Goal: Use online tool/utility: Utilize a website feature to perform a specific function

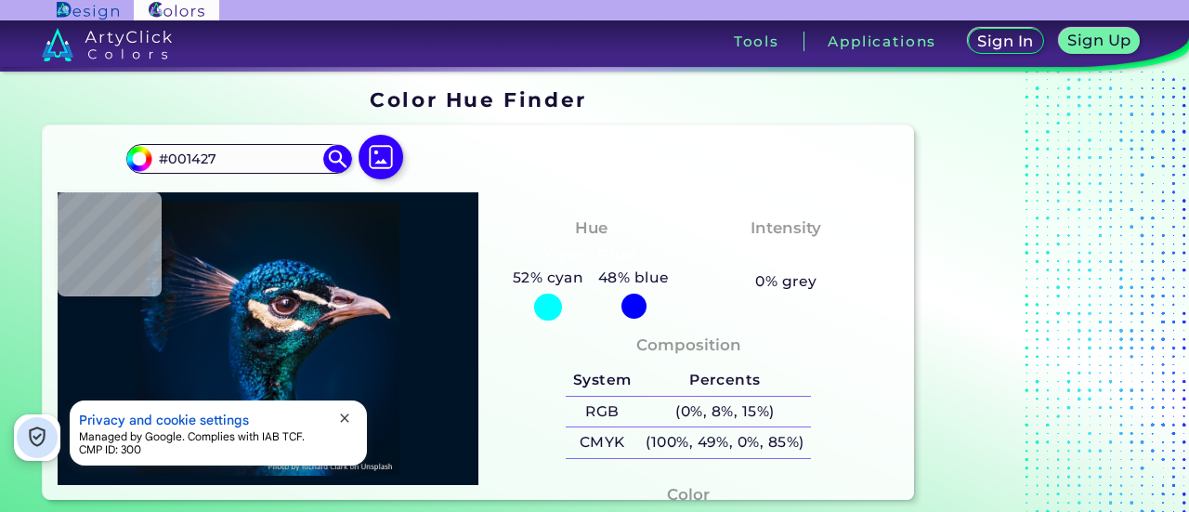
type input "#70b9e1"
type input "#70B9E1"
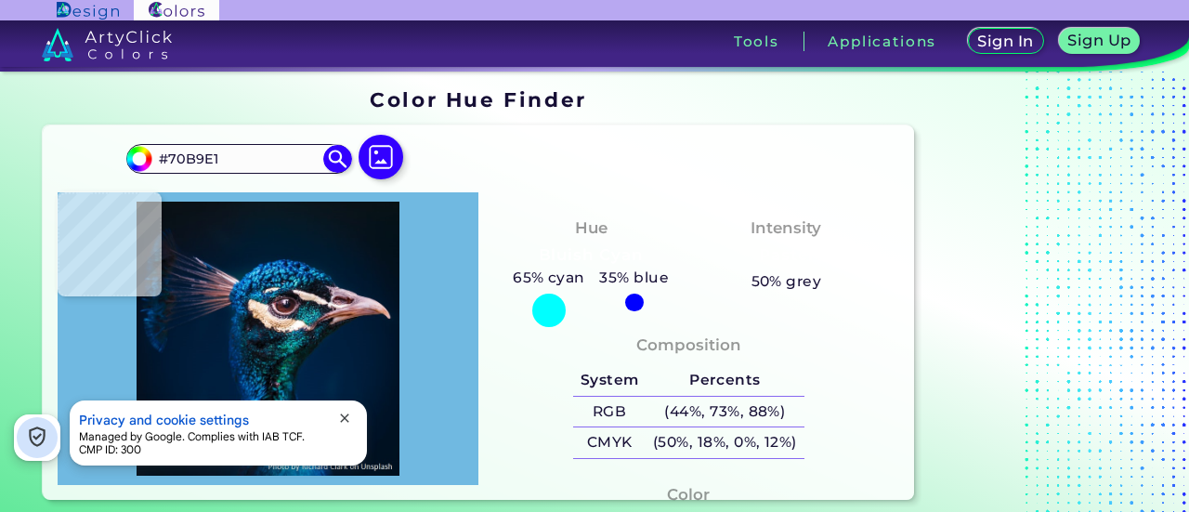
type input "#6393a4"
type input "#6393A4"
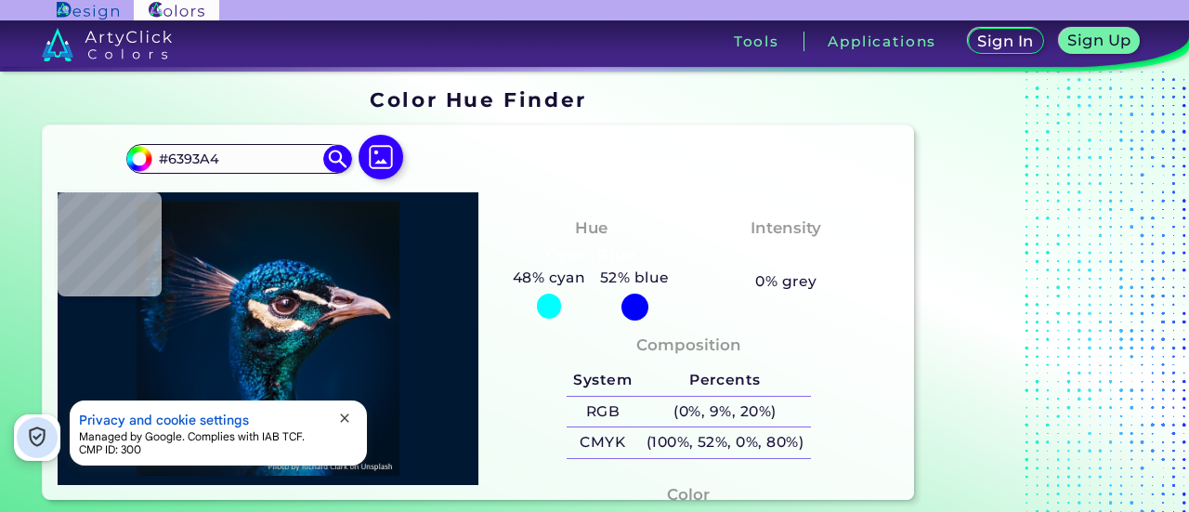
type input "#001832"
type input "#00172f"
type input "#00172F"
type input "#01172f"
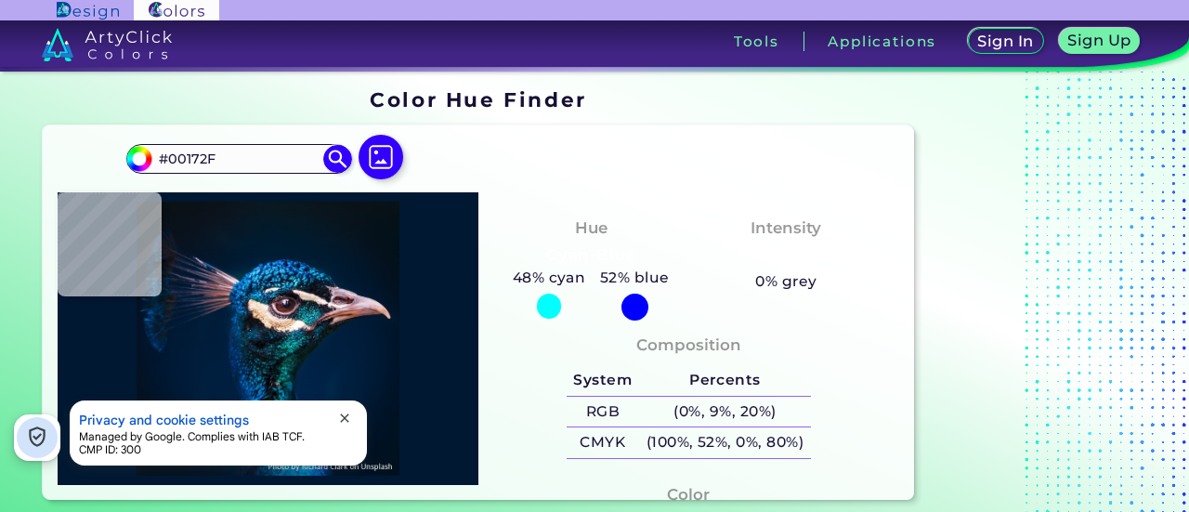
type input "#01172F"
type input "#00162e"
type input "#00162E"
type input "#01172f"
type input "#01172F"
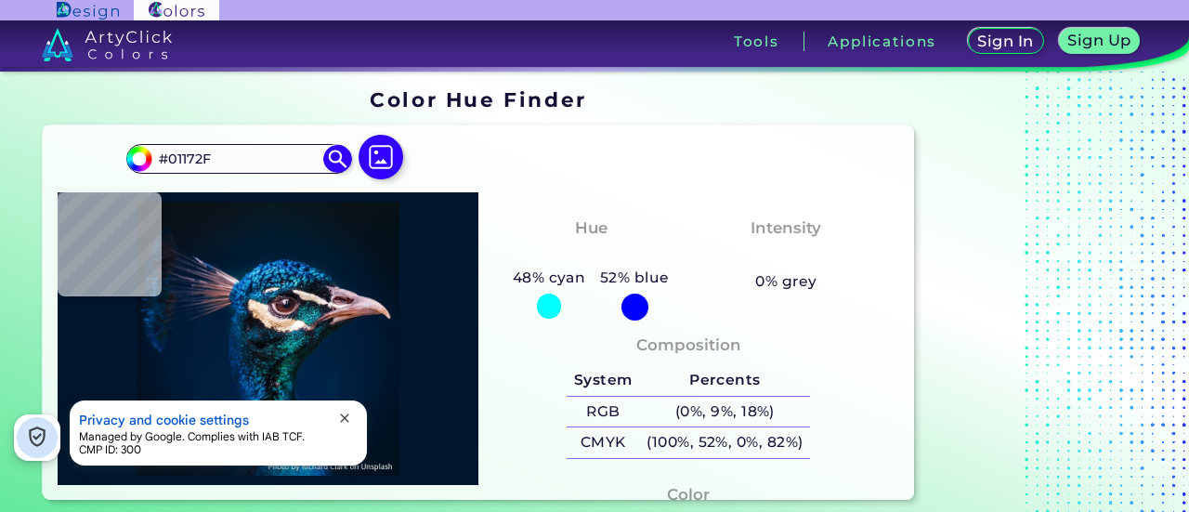
type input "#001832"
type input "#001830"
type input "#061a29"
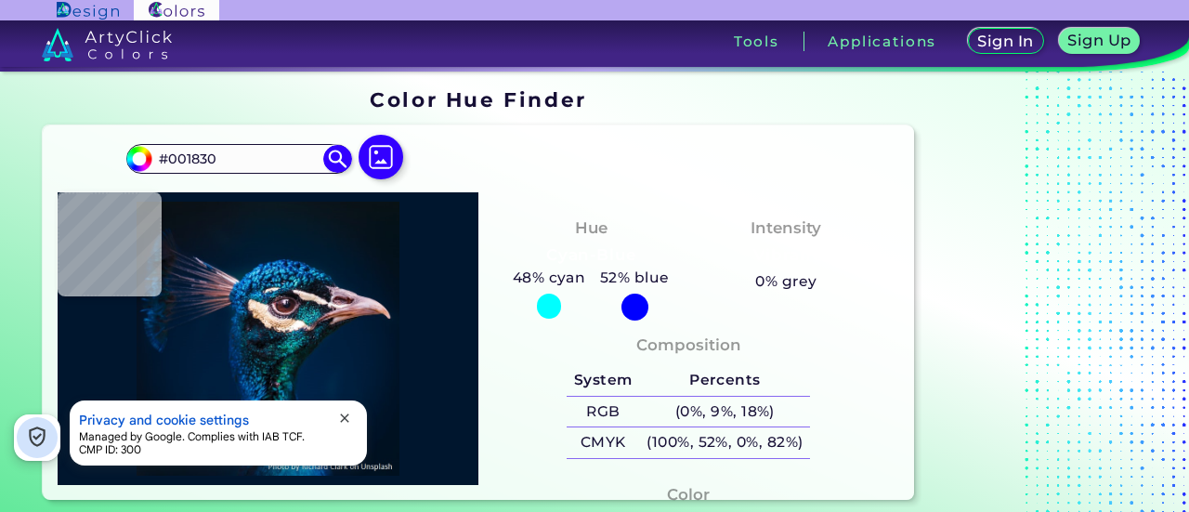
type input "#061A29"
type input "#021221"
type input "#03111a"
type input "#03111A"
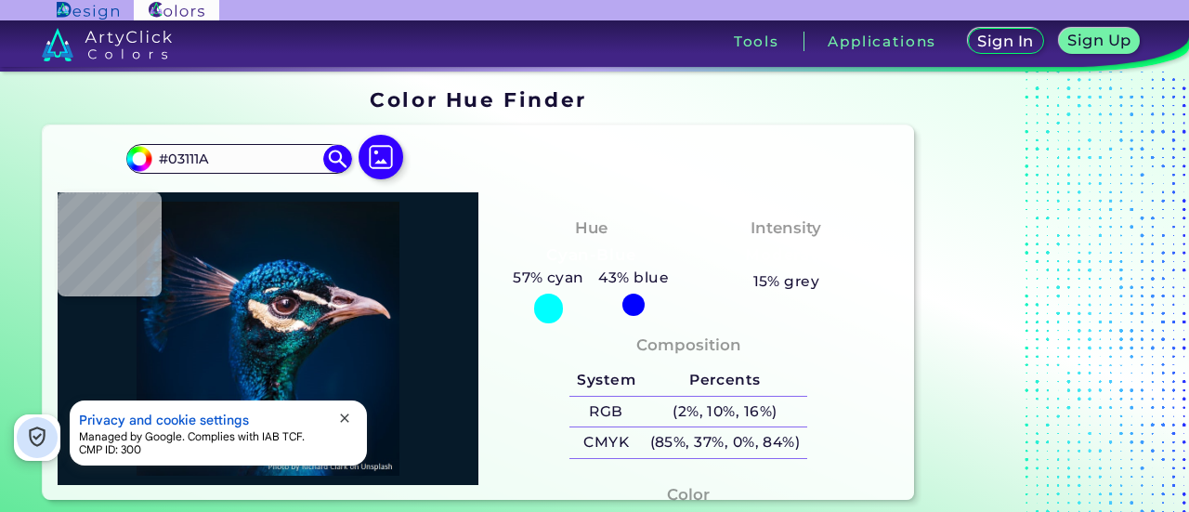
type input "#031219"
type input "#031119"
type input "#041119"
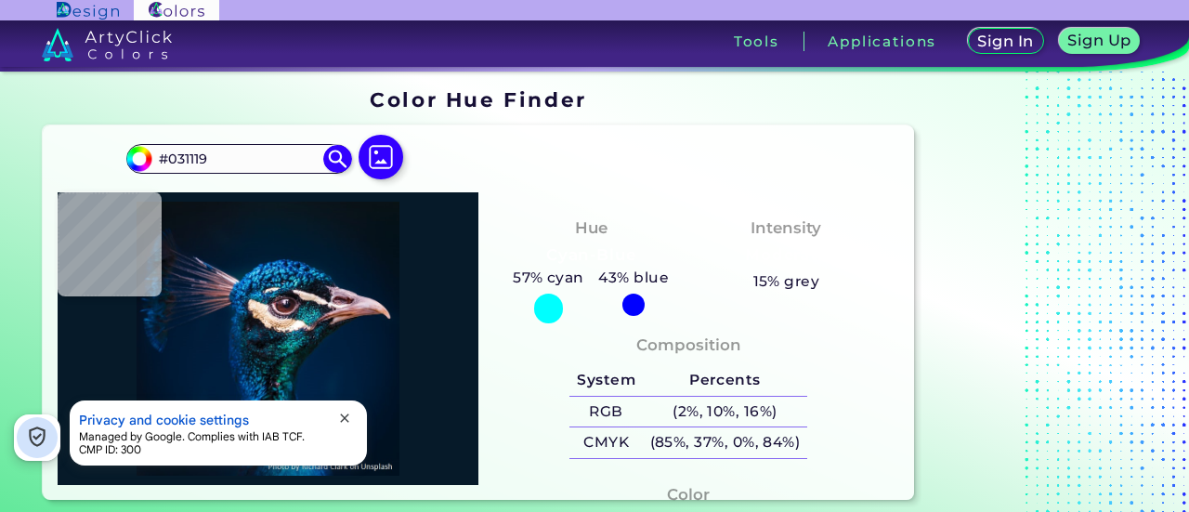
type input "#041119"
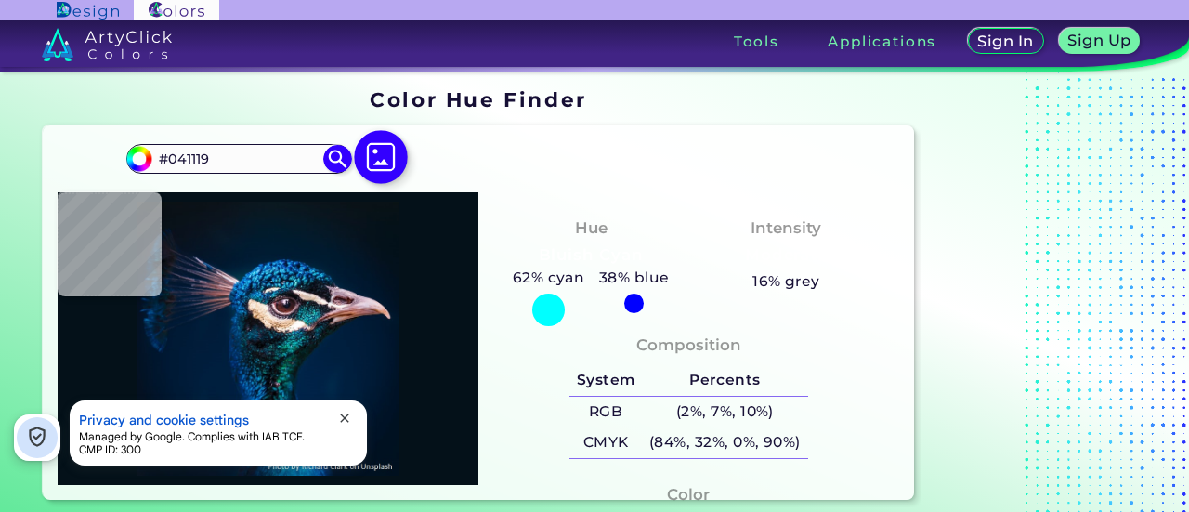
type input "#041117"
click at [392, 160] on img at bounding box center [381, 158] width 54 height 54
click at [0, 0] on input "file" at bounding box center [0, 0] width 0 height 0
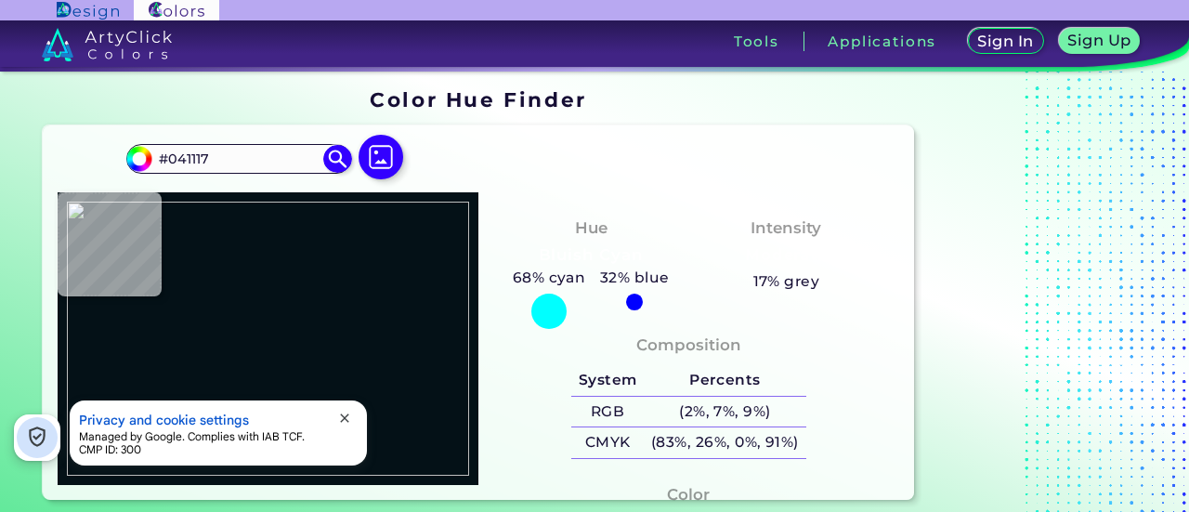
type input "#000000"
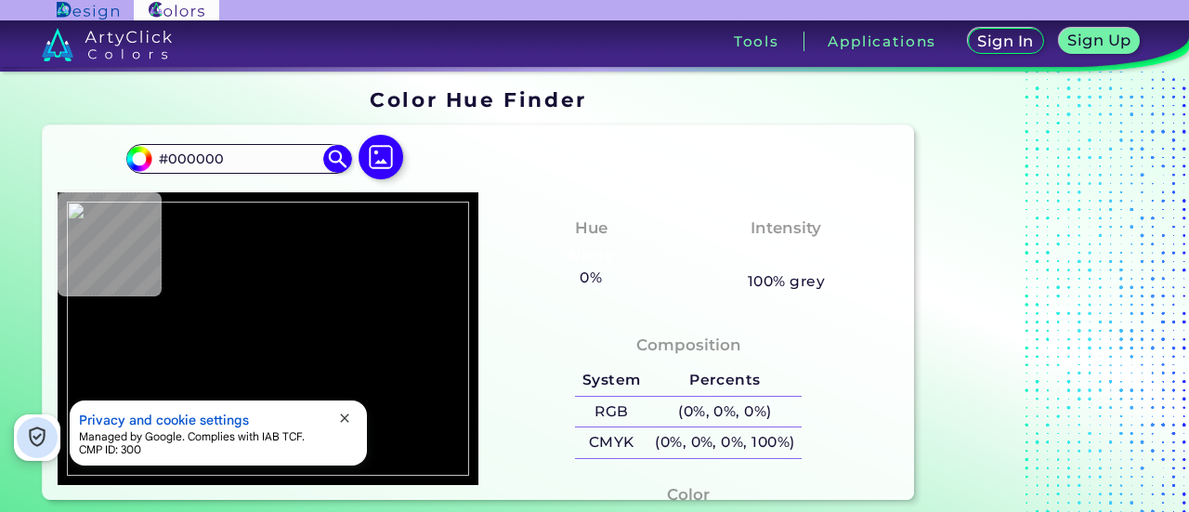
type input "#75bbab"
type input "#75BBAB"
type input "#000000"
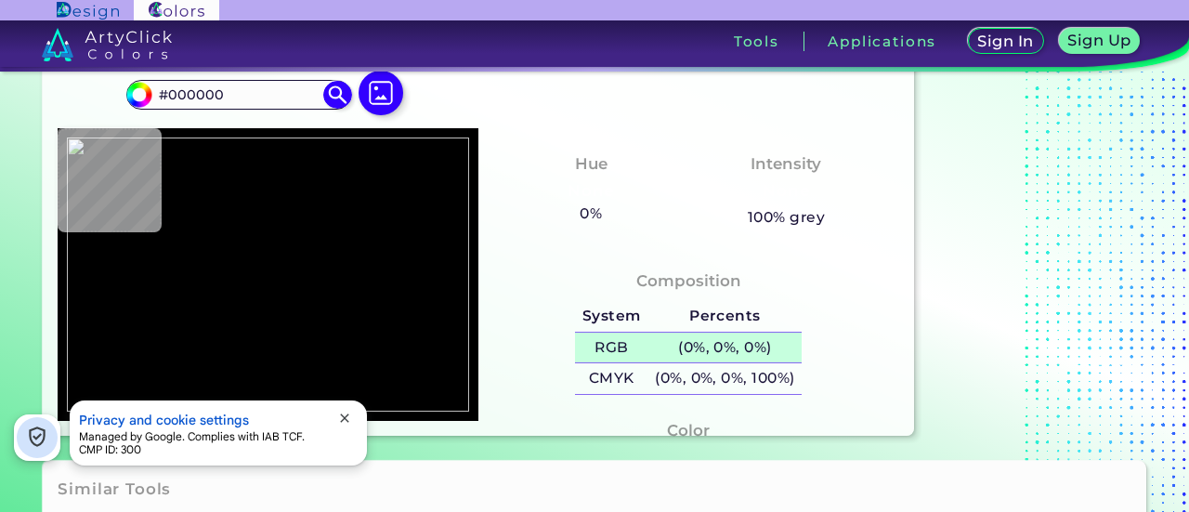
scroll to position [93, 0]
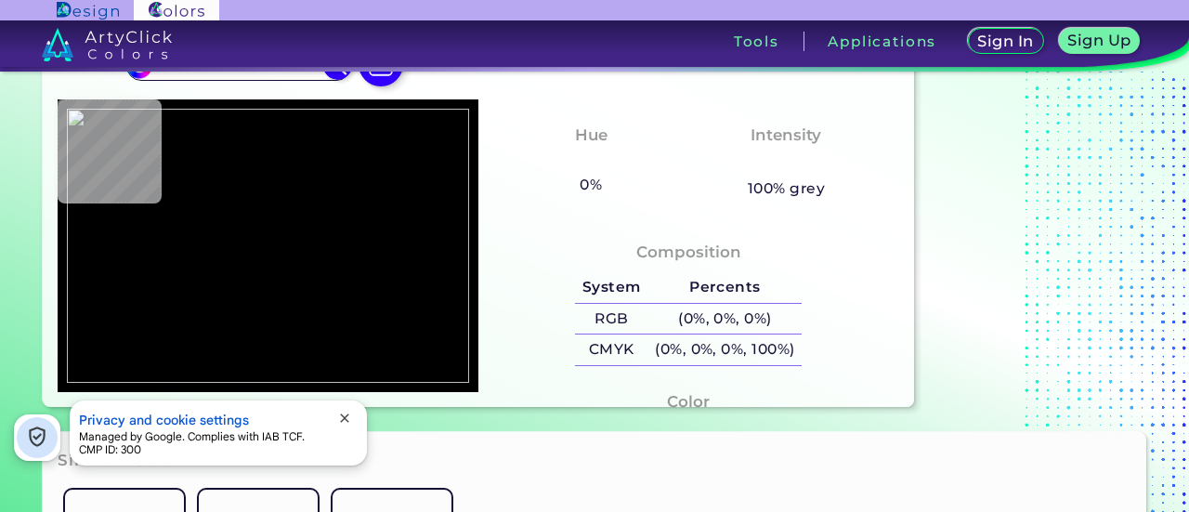
type input "#75bbab"
type input "#75BBAB"
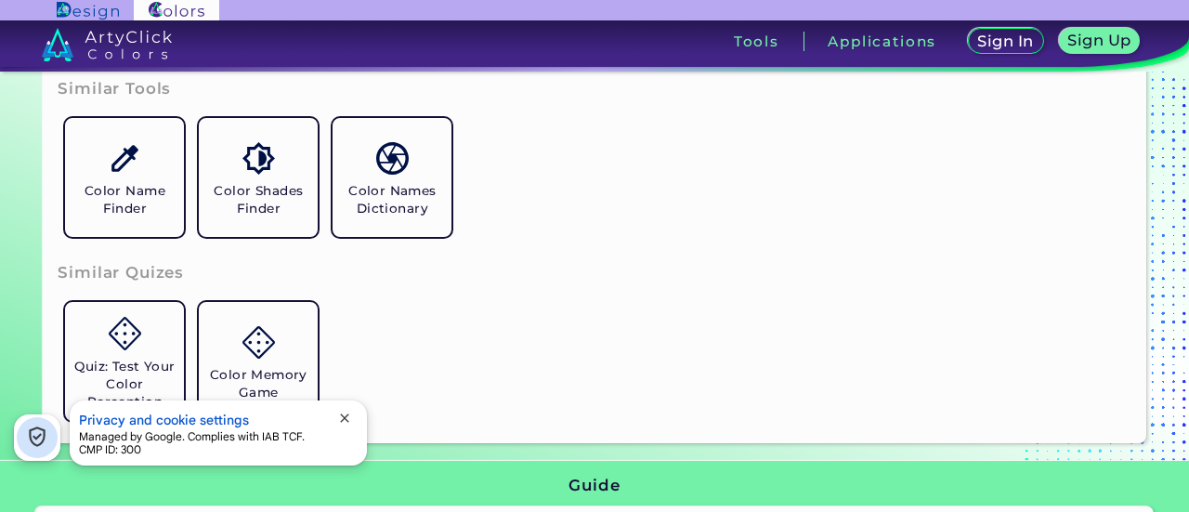
scroll to position [186, 0]
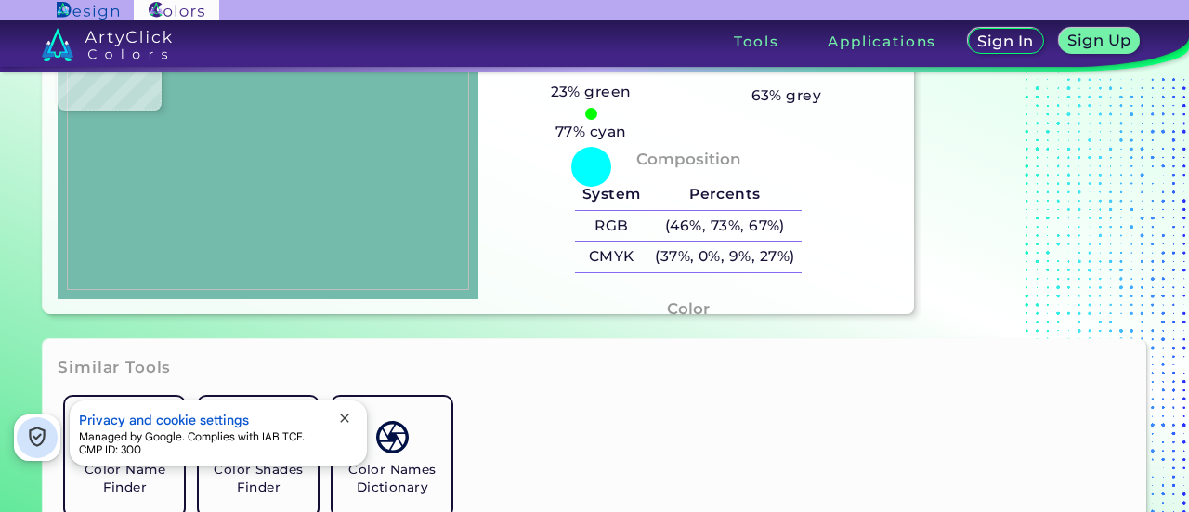
type input "#000000"
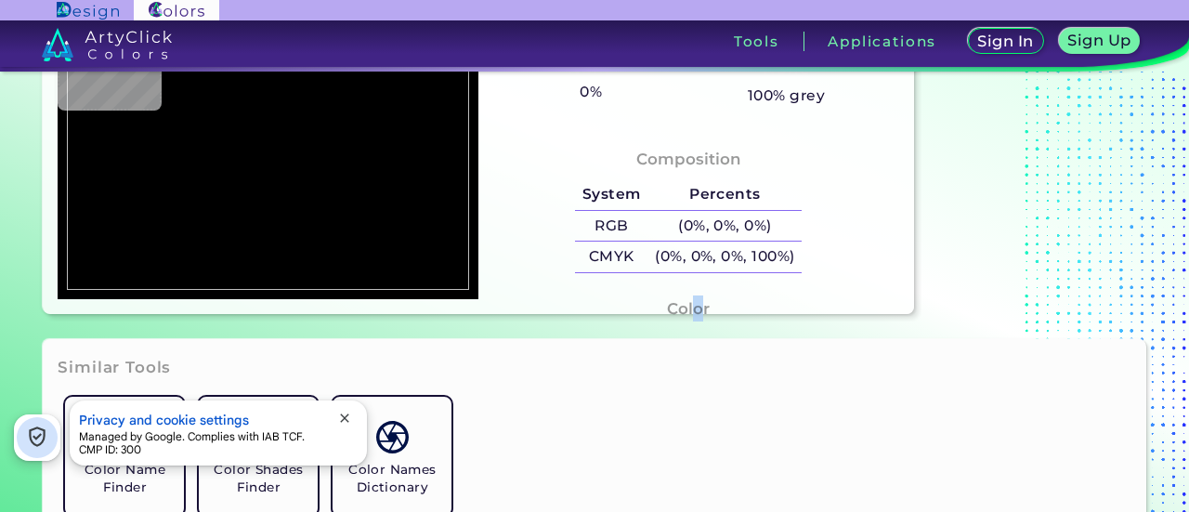
drag, startPoint x: 698, startPoint y: 303, endPoint x: 701, endPoint y: 292, distance: 11.5
click at [701, 292] on div "Color #000000" at bounding box center [688, 338] width 391 height 101
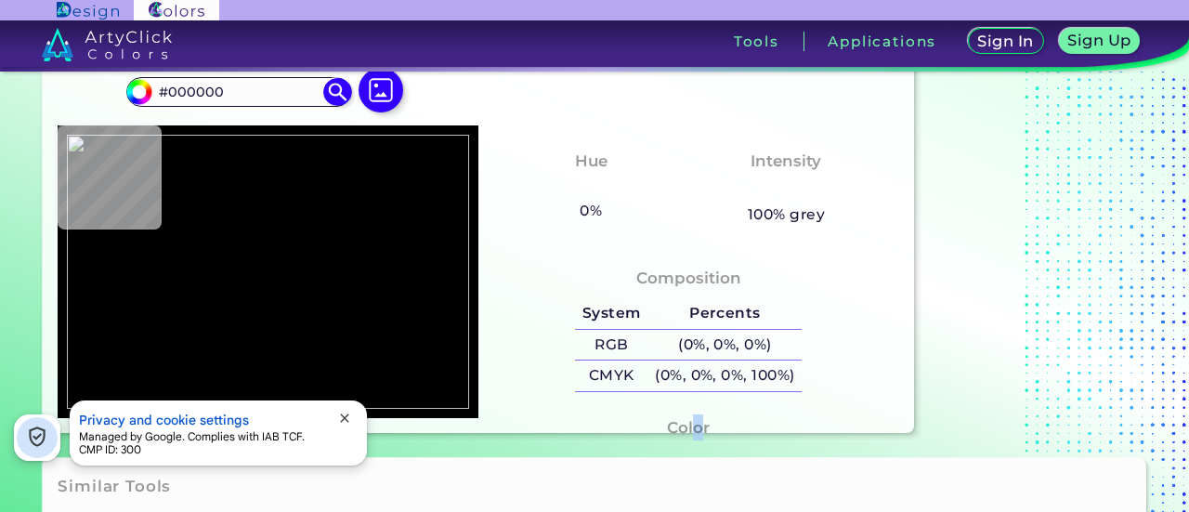
scroll to position [0, 0]
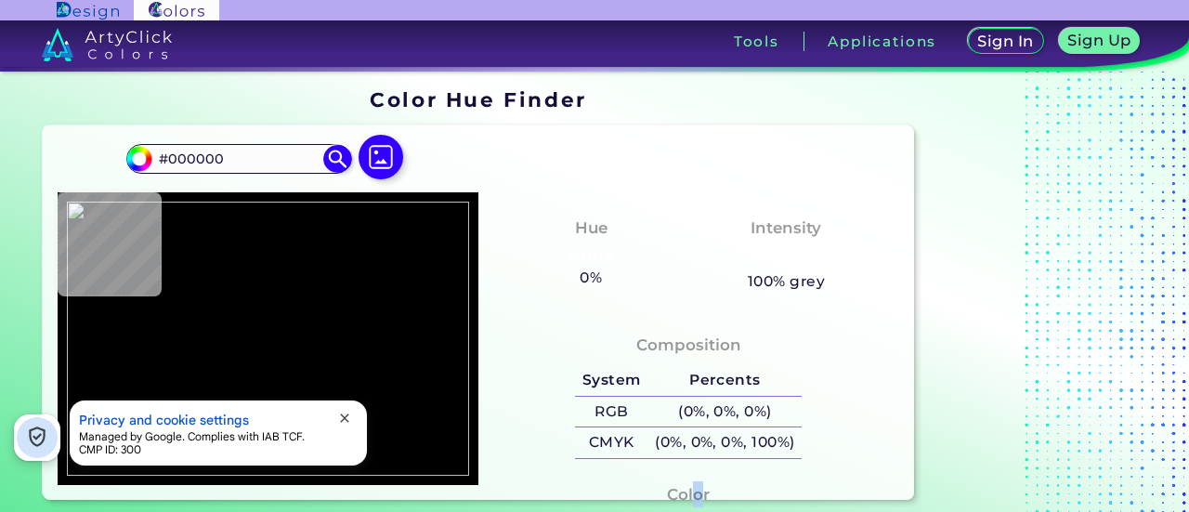
type input "#75bbab"
type input "#75BBAB"
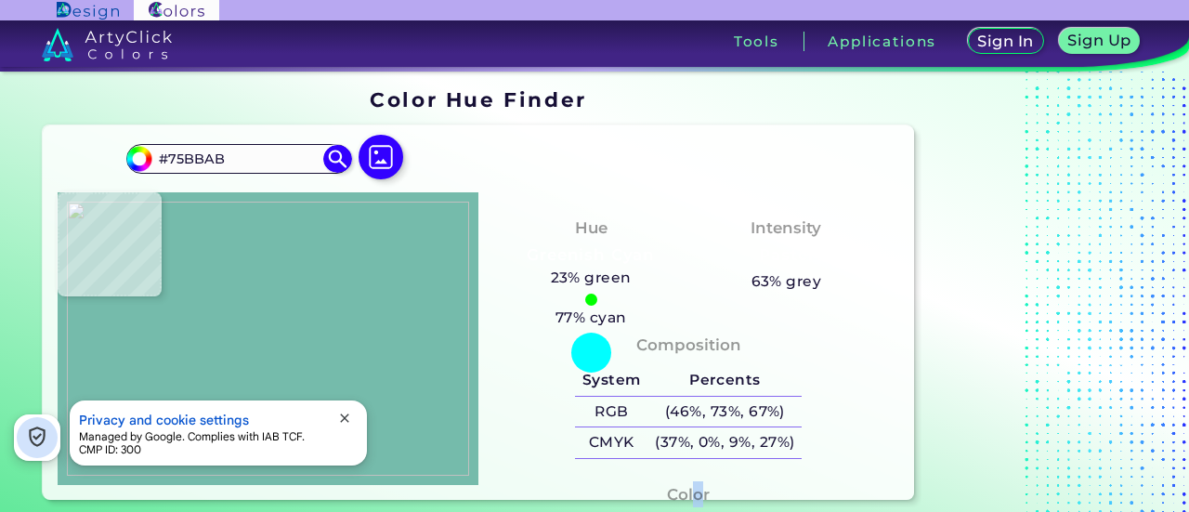
click at [179, 335] on img at bounding box center [268, 339] width 402 height 274
drag, startPoint x: 247, startPoint y: 159, endPoint x: 130, endPoint y: 166, distance: 117.3
click at [130, 166] on div "#75bbab #75BBAB Acadia ◉ Acid Green ◉ Aero Blue ◉ Alabaster ◉ Albescent White ◉…" at bounding box center [238, 159] width 225 height 30
click at [232, 164] on input "#75BBAB" at bounding box center [238, 158] width 173 height 25
drag, startPoint x: 246, startPoint y: 151, endPoint x: 167, endPoint y: 163, distance: 79.8
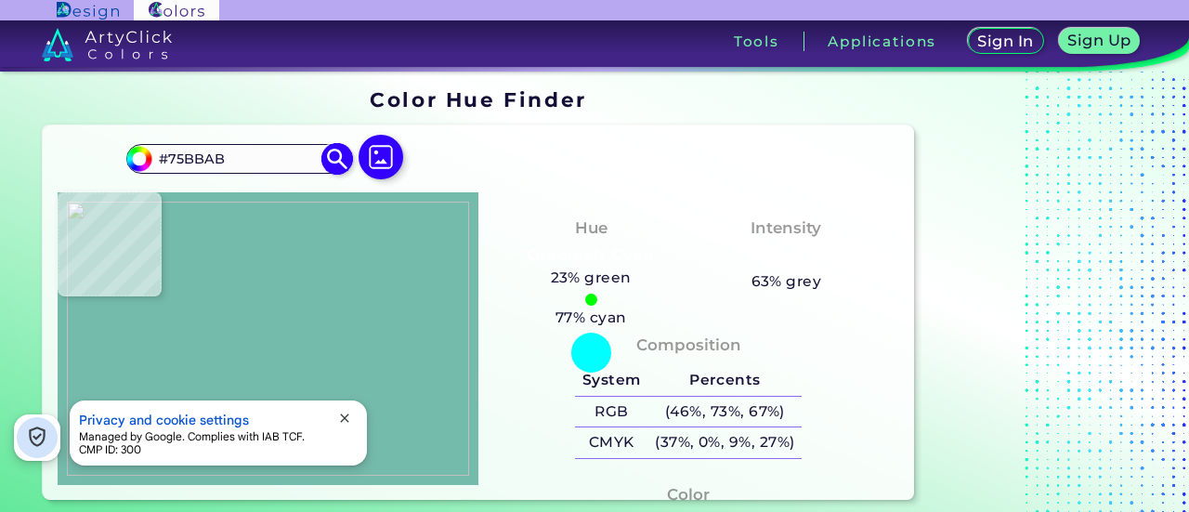
click at [167, 163] on input "#75BBAB" at bounding box center [238, 158] width 173 height 25
